Goal: Find specific page/section: Find specific page/section

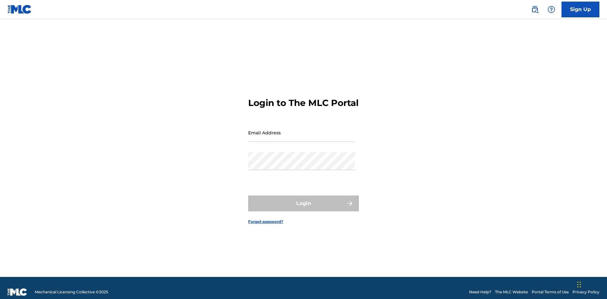
scroll to position [8, 0]
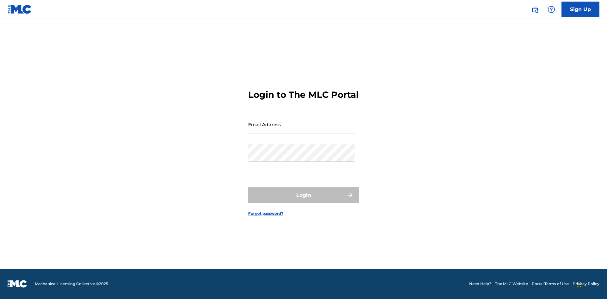
click at [301, 130] on input "Email Address" at bounding box center [301, 125] width 107 height 18
type input "[PERSON_NAME][EMAIL_ADDRESS][PERSON_NAME][DOMAIN_NAME]"
click at [303, 201] on button "Login" at bounding box center [303, 196] width 111 height 16
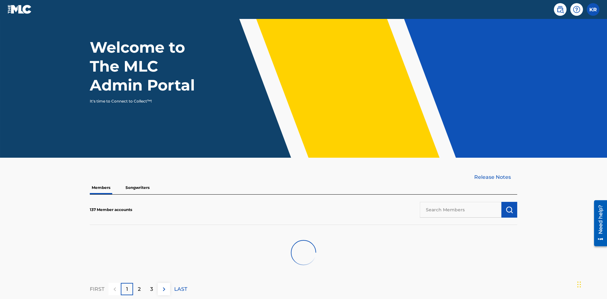
click at [460, 202] on input "text" at bounding box center [461, 210] width 82 height 16
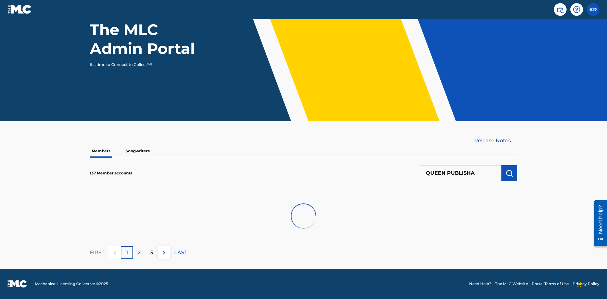
type input "QUEEN PUBLISHA"
click at [509, 173] on img "submit" at bounding box center [509, 174] width 8 height 8
